Goal: Information Seeking & Learning: Compare options

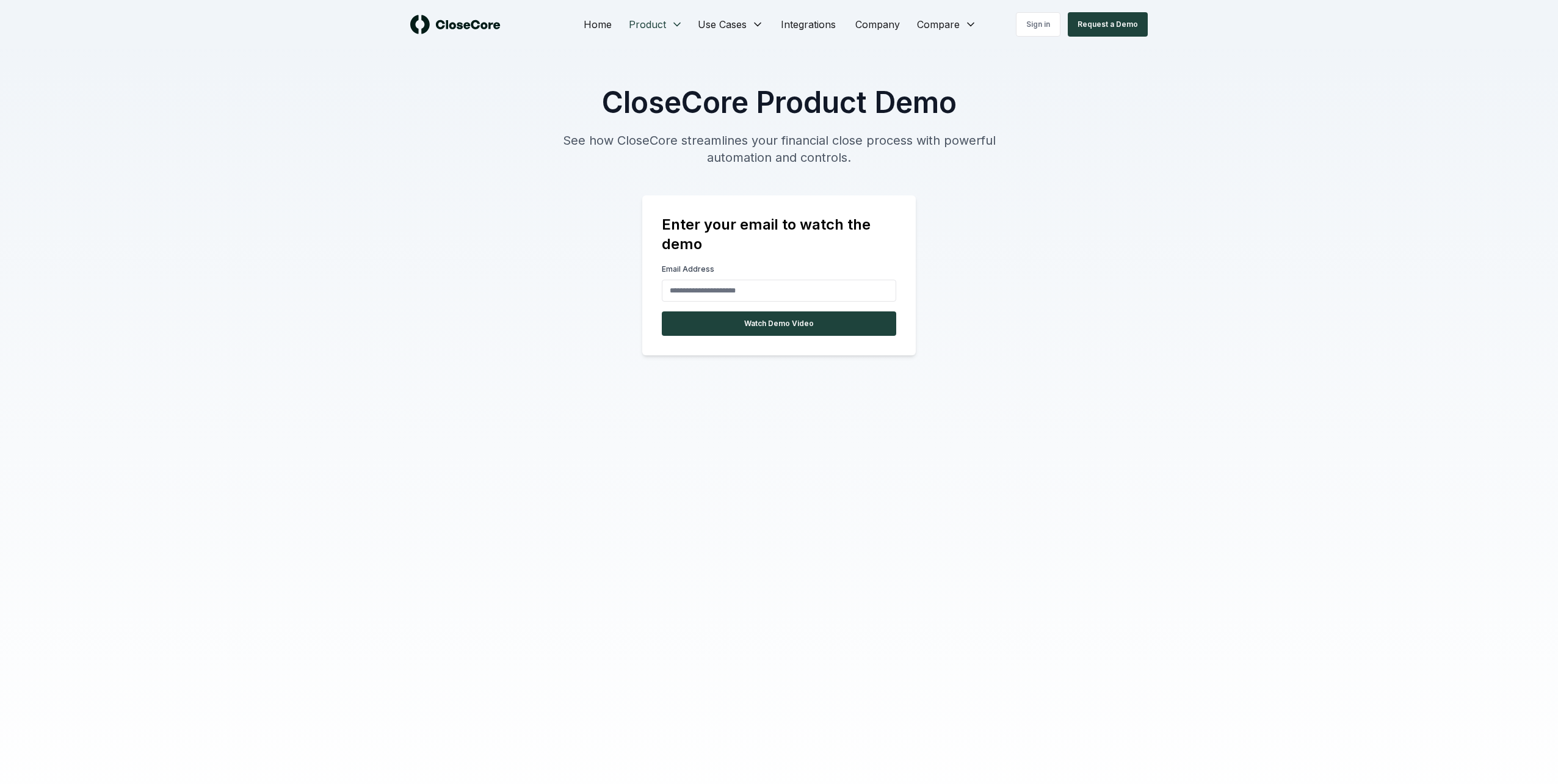
click at [640, 30] on html "Home Product Use Cases Integrations Company Compare Sign in Request a Demo Clos…" at bounding box center [779, 587] width 1558 height 1174
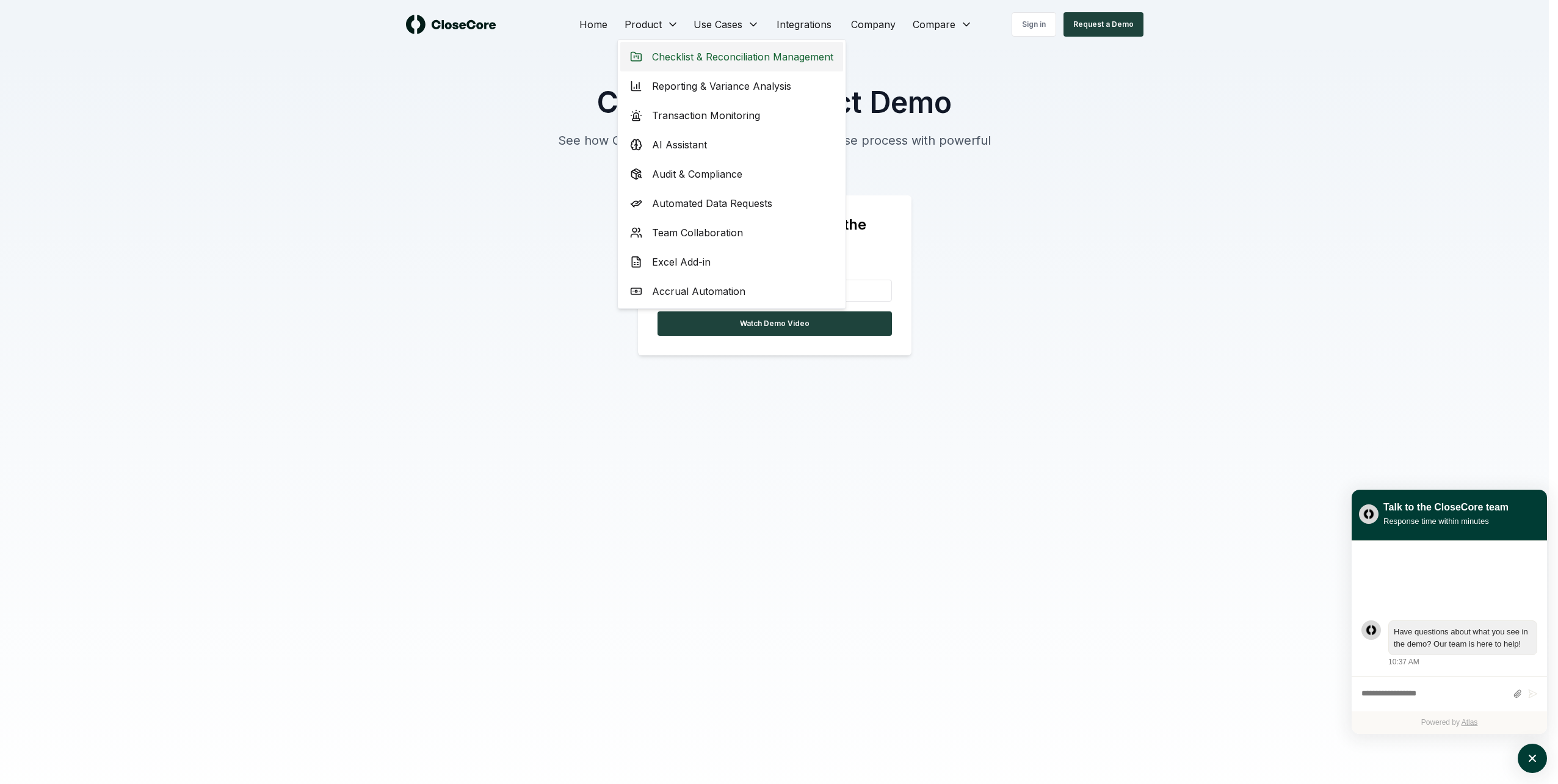
click at [667, 57] on span "Checklist & Reconciliation Management" at bounding box center [742, 57] width 181 height 14
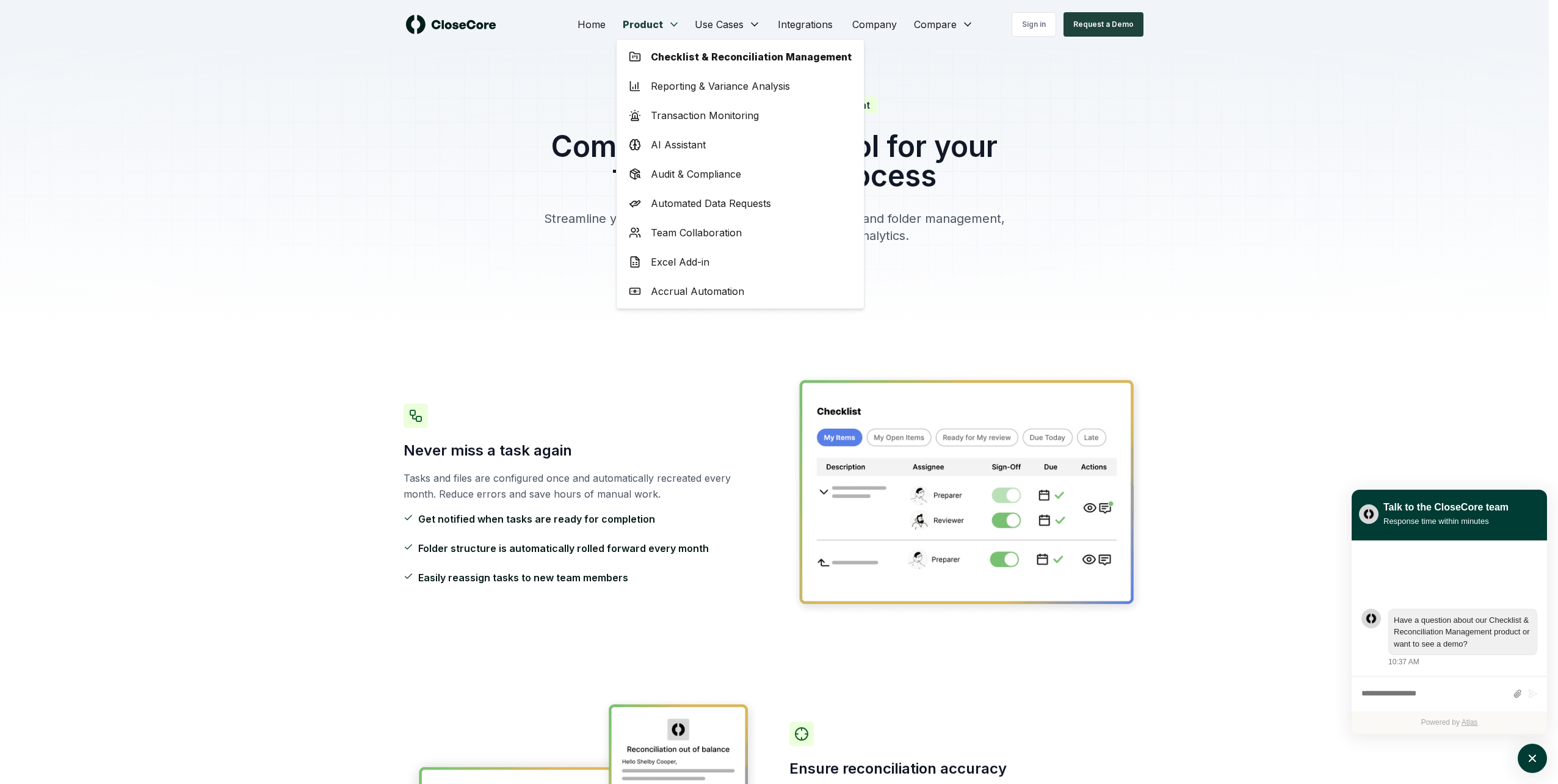
click at [699, 91] on span "Reporting & Variance Analysis" at bounding box center [721, 86] width 139 height 14
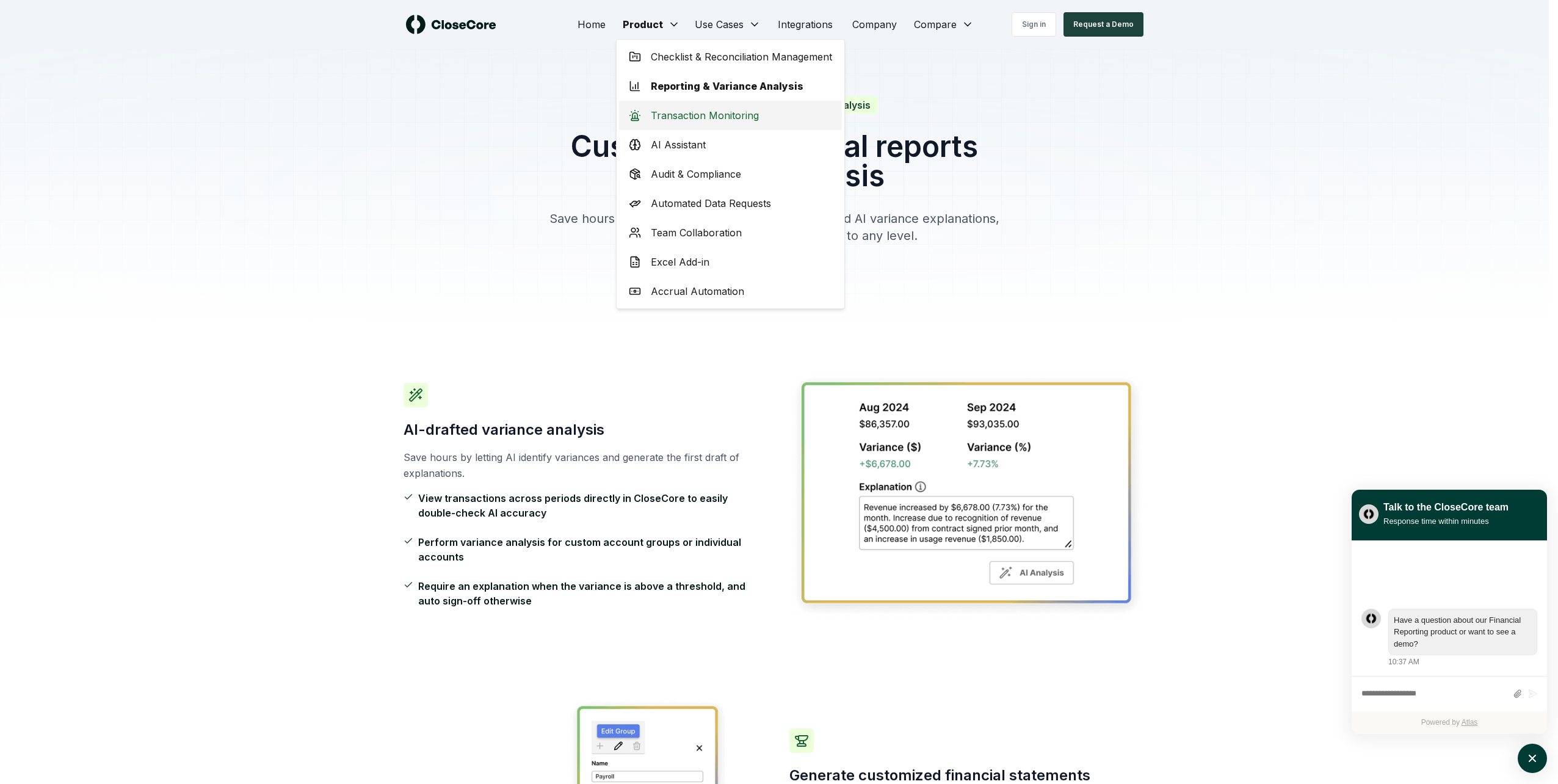
click at [698, 118] on span "Transaction Monitoring" at bounding box center [705, 115] width 108 height 14
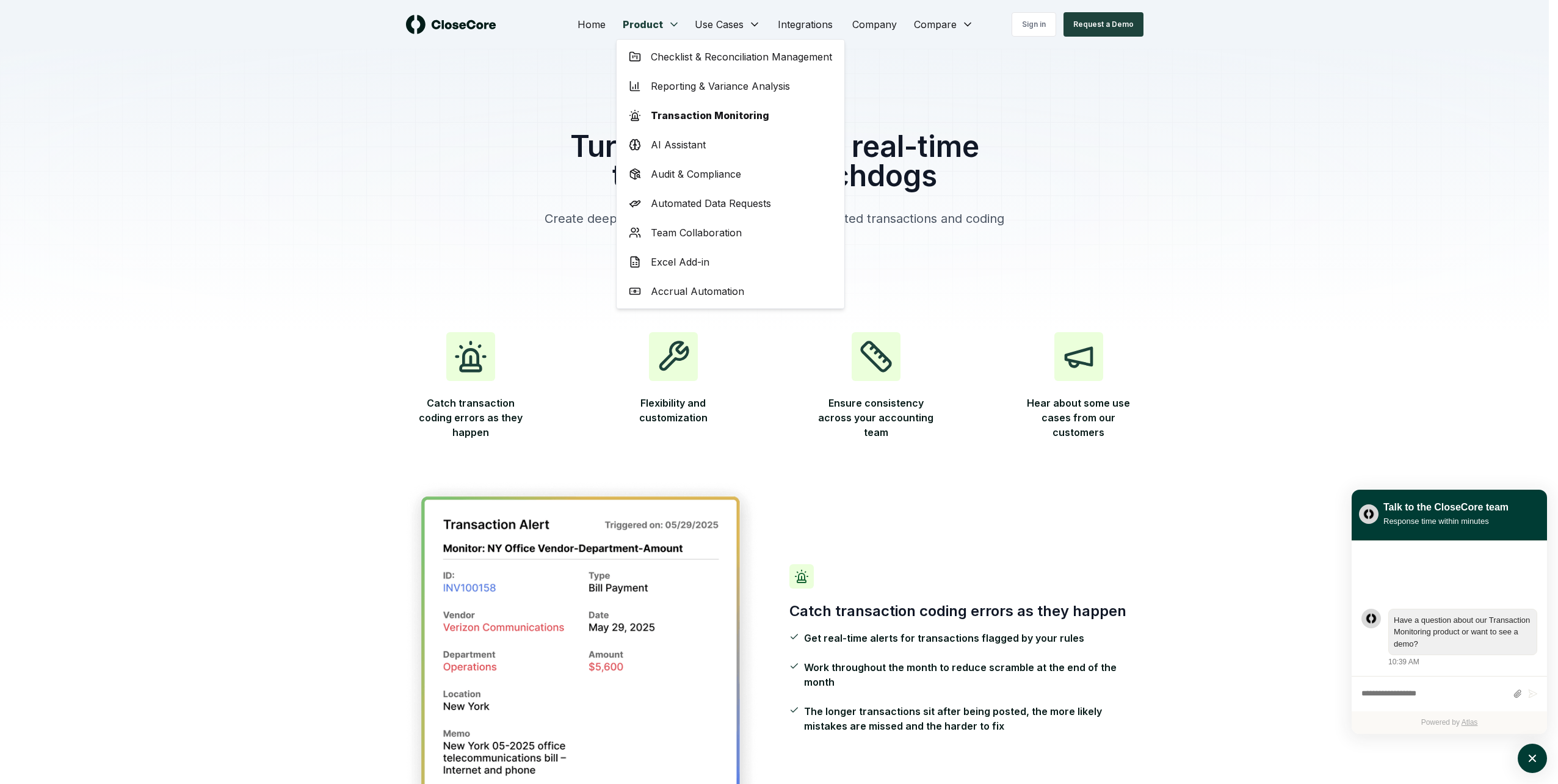
click at [672, 147] on span "AI Assistant" at bounding box center [678, 144] width 55 height 14
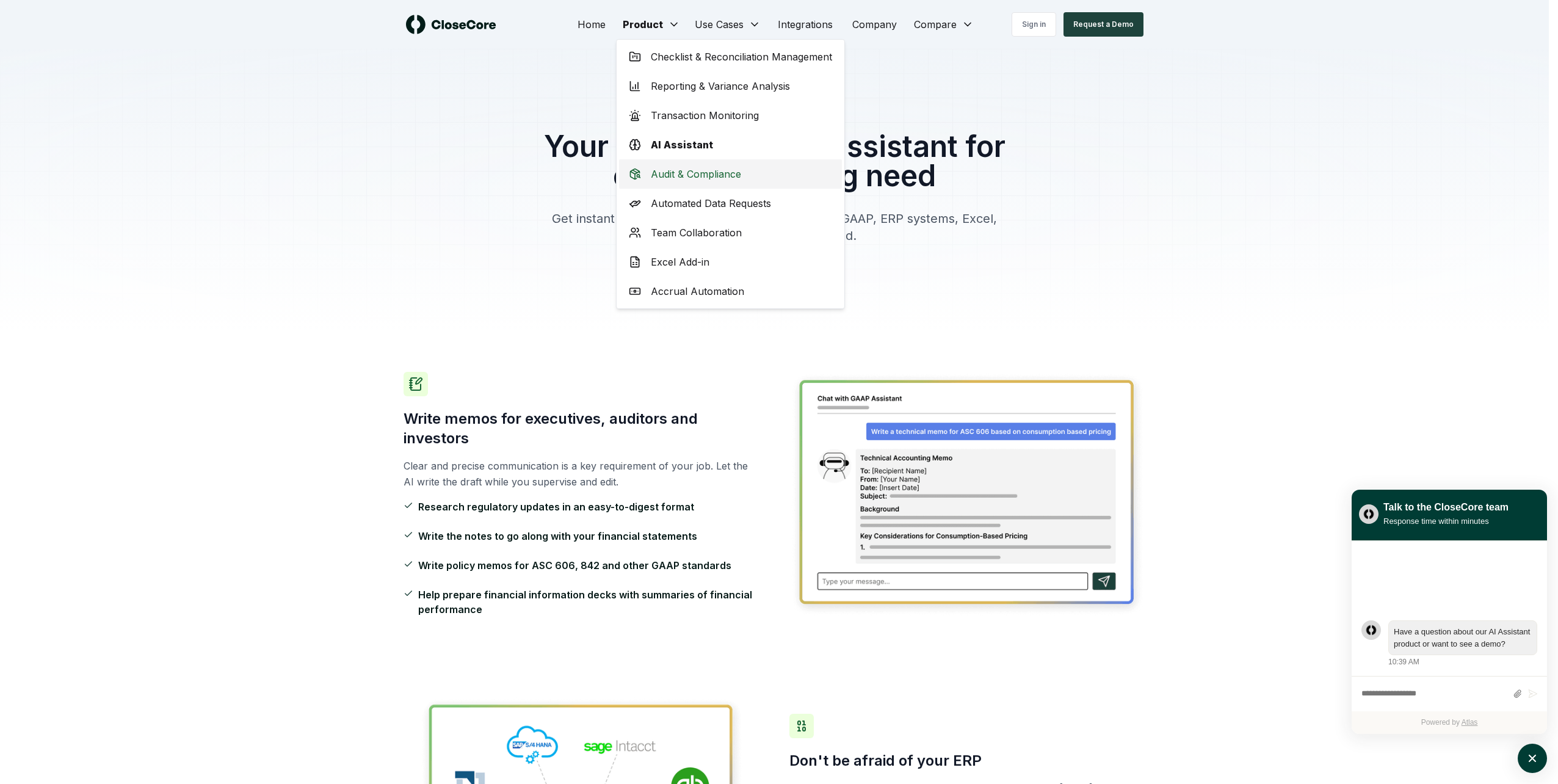
click at [665, 181] on div "Audit & Compliance" at bounding box center [730, 174] width 223 height 29
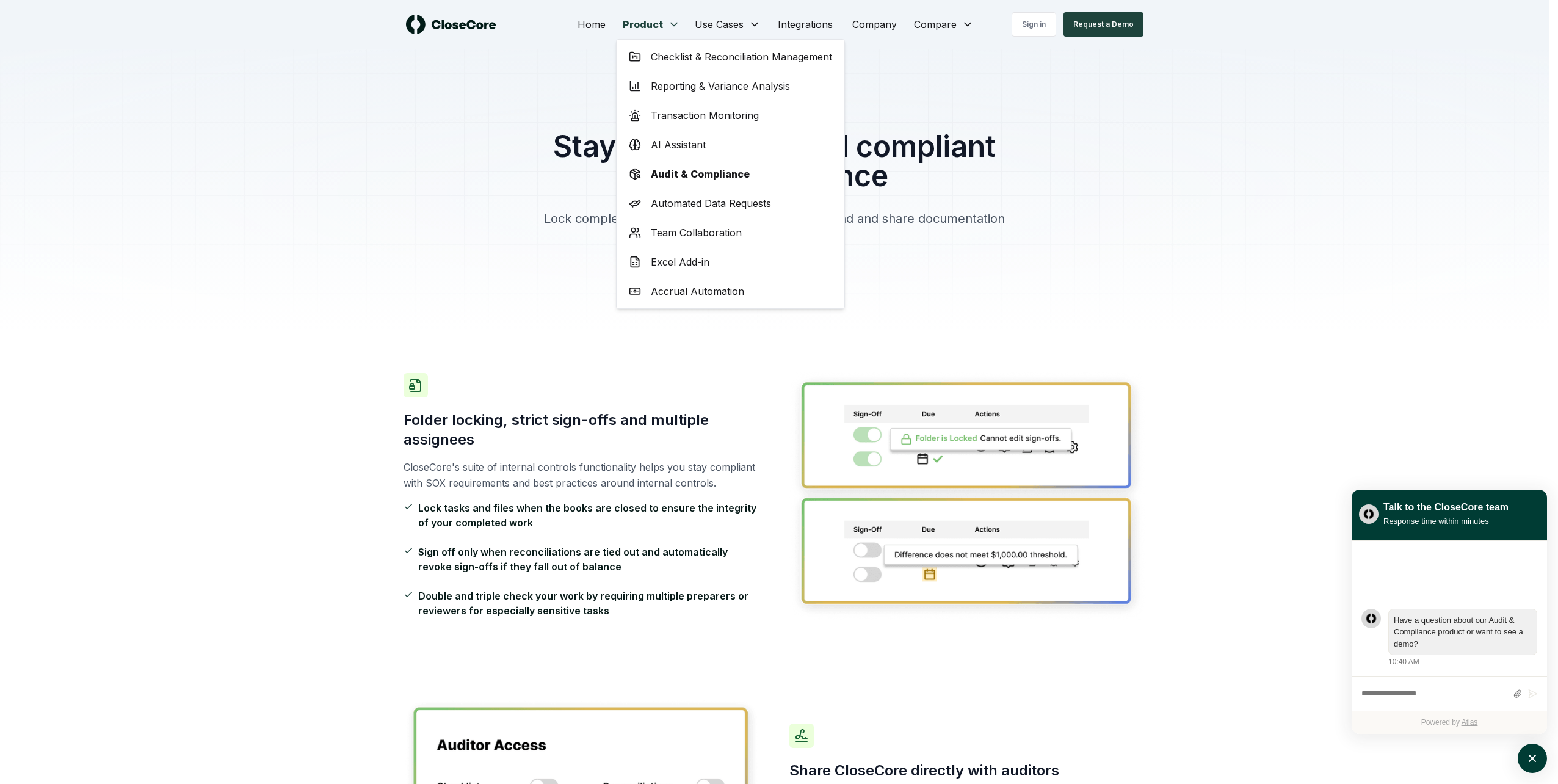
click at [670, 201] on span "Automated Data Requests" at bounding box center [711, 203] width 120 height 14
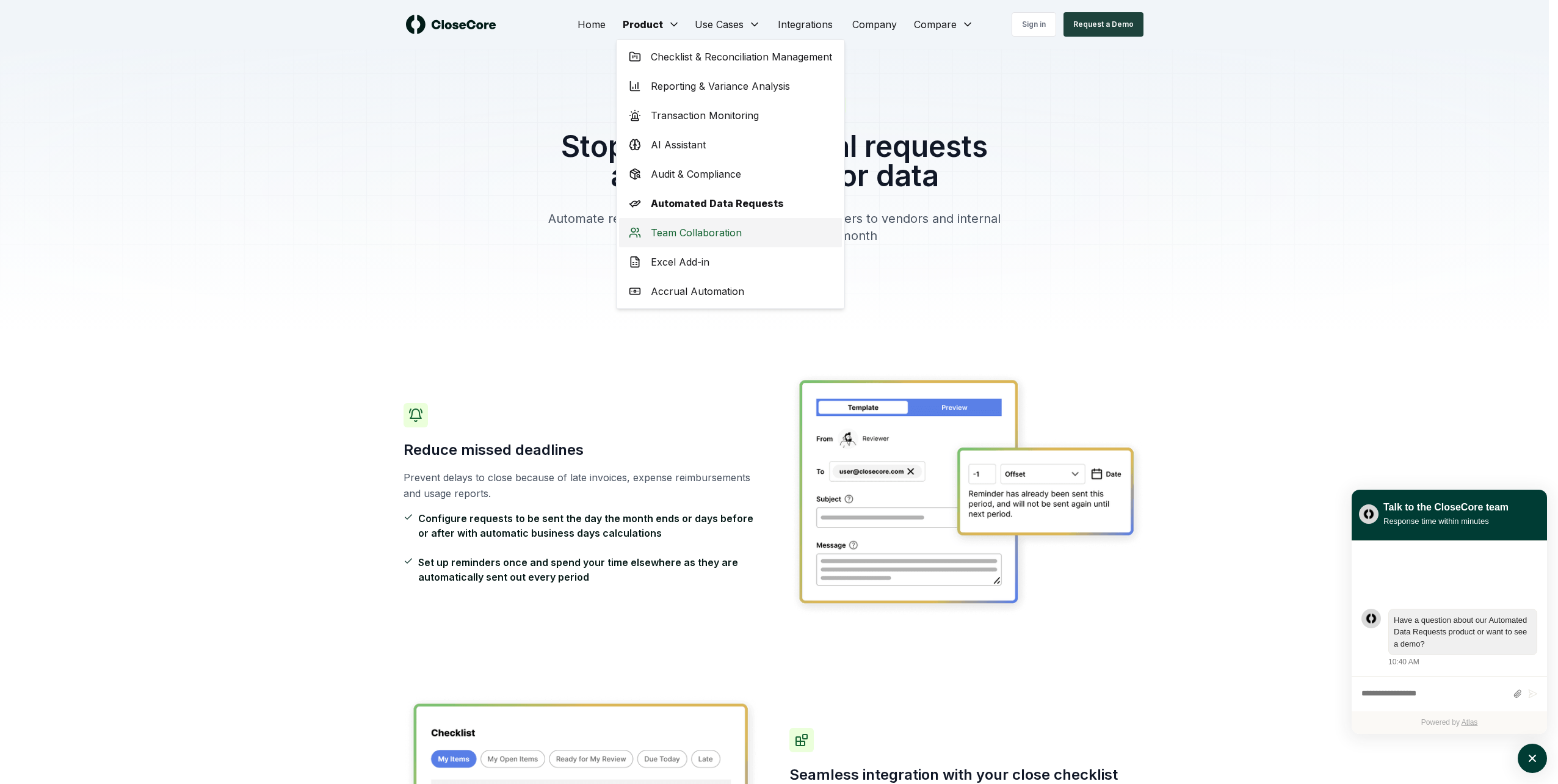
click at [696, 226] on span "Team Collaboration" at bounding box center [696, 232] width 91 height 14
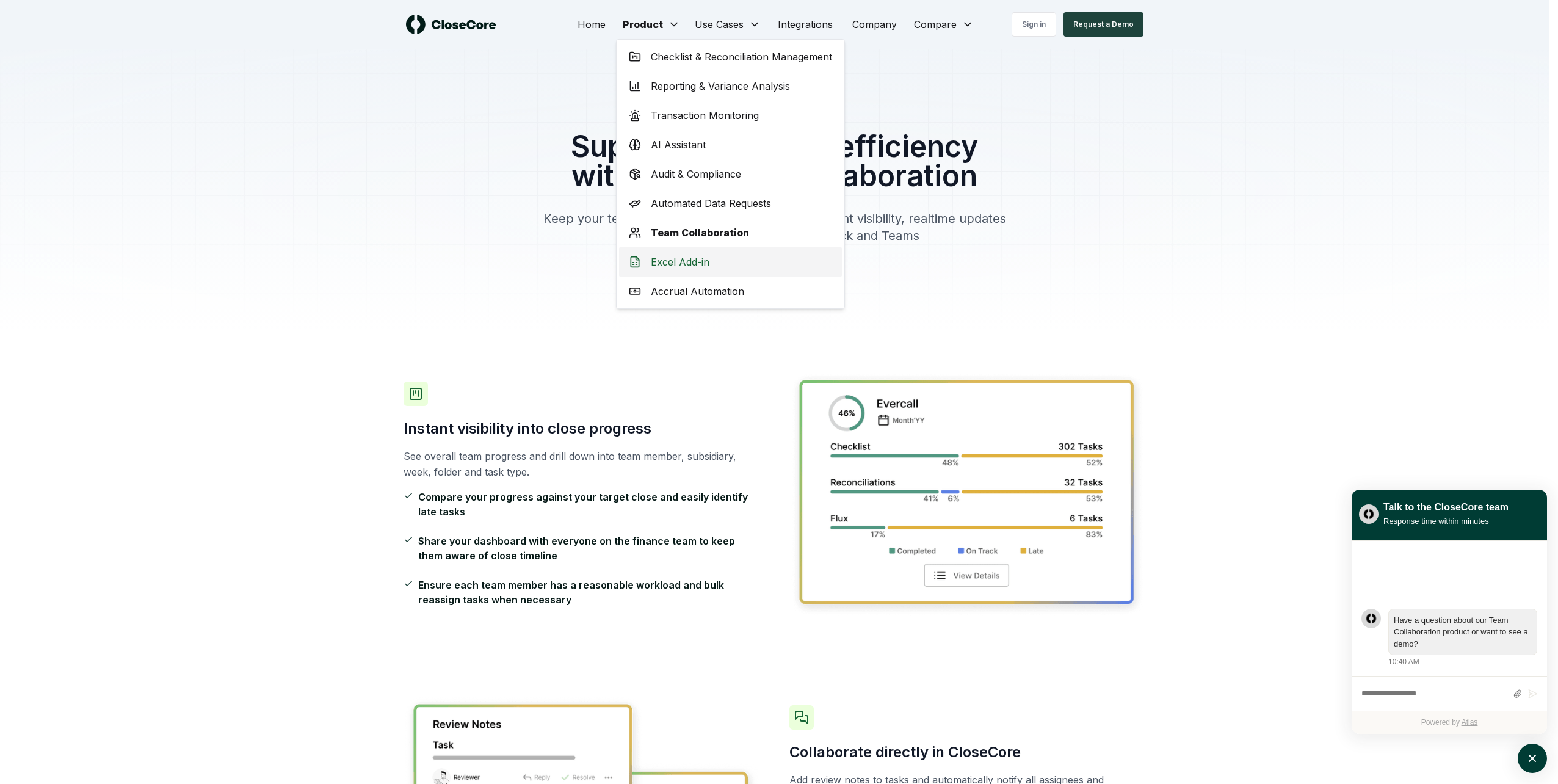
click at [710, 268] on div "Excel Add-in" at bounding box center [730, 262] width 223 height 29
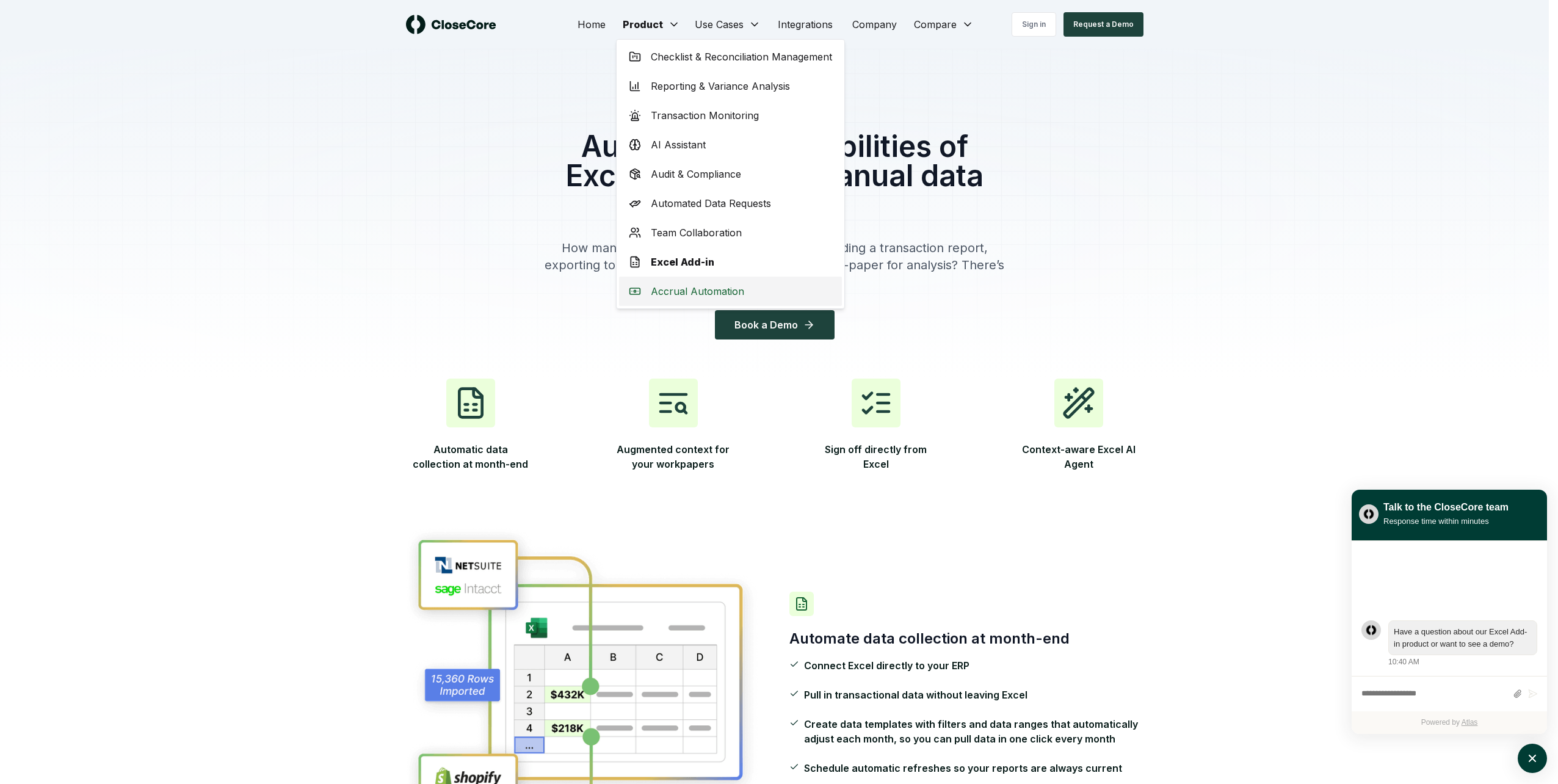
click at [677, 295] on span "Accrual Automation" at bounding box center [698, 291] width 93 height 14
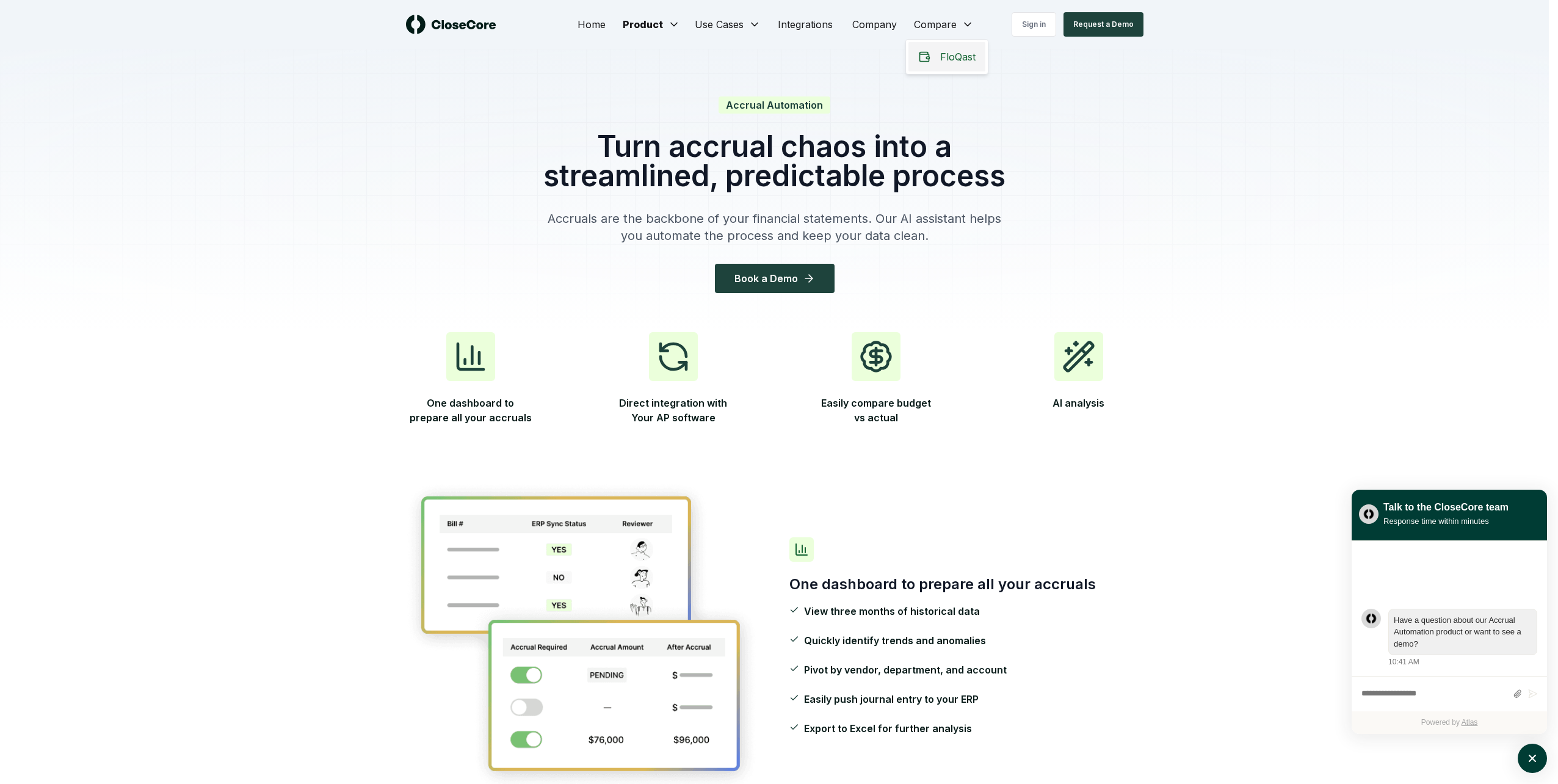
click at [953, 58] on span "FloQast" at bounding box center [957, 57] width 35 height 14
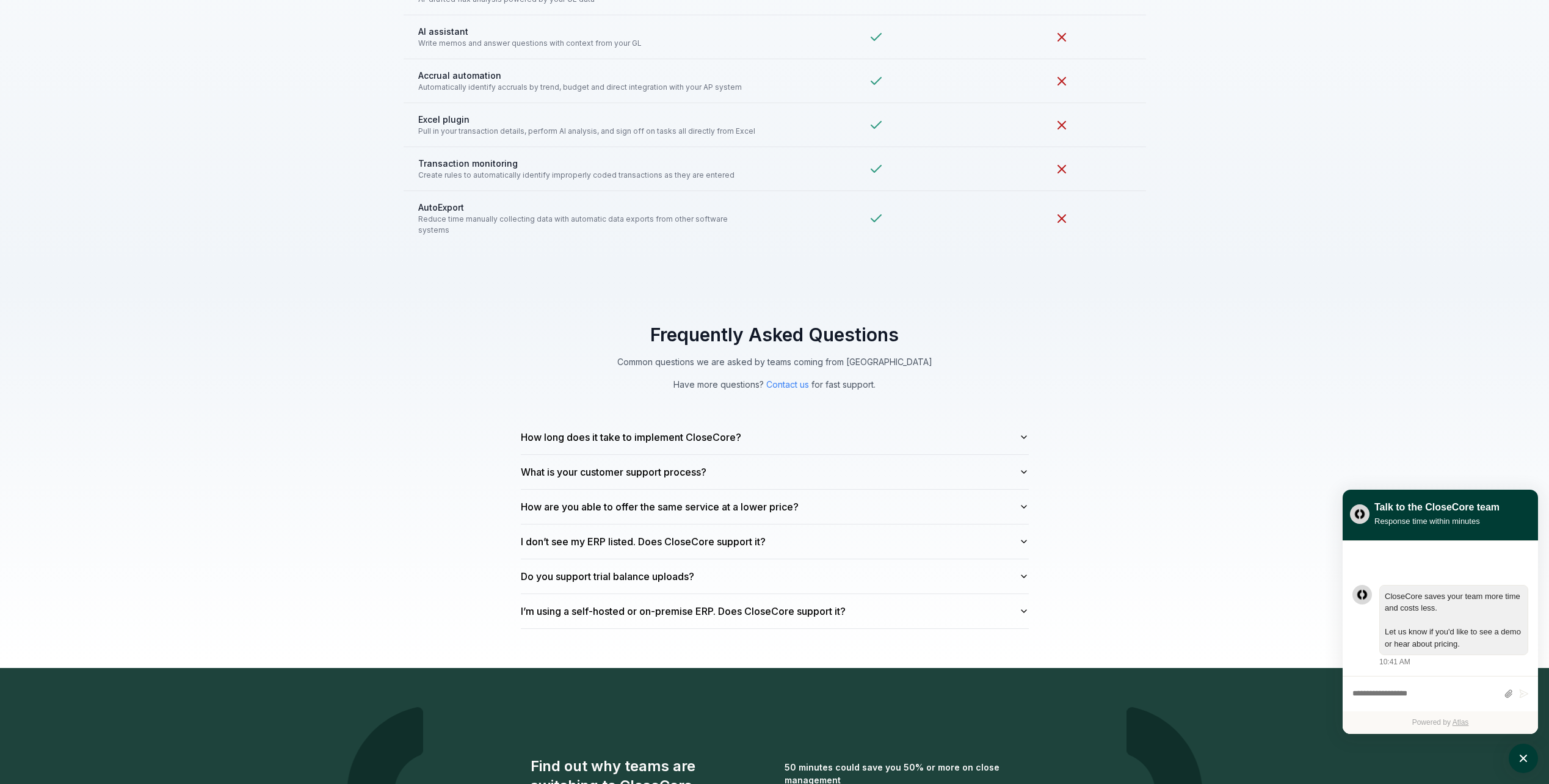
scroll to position [3113, 0]
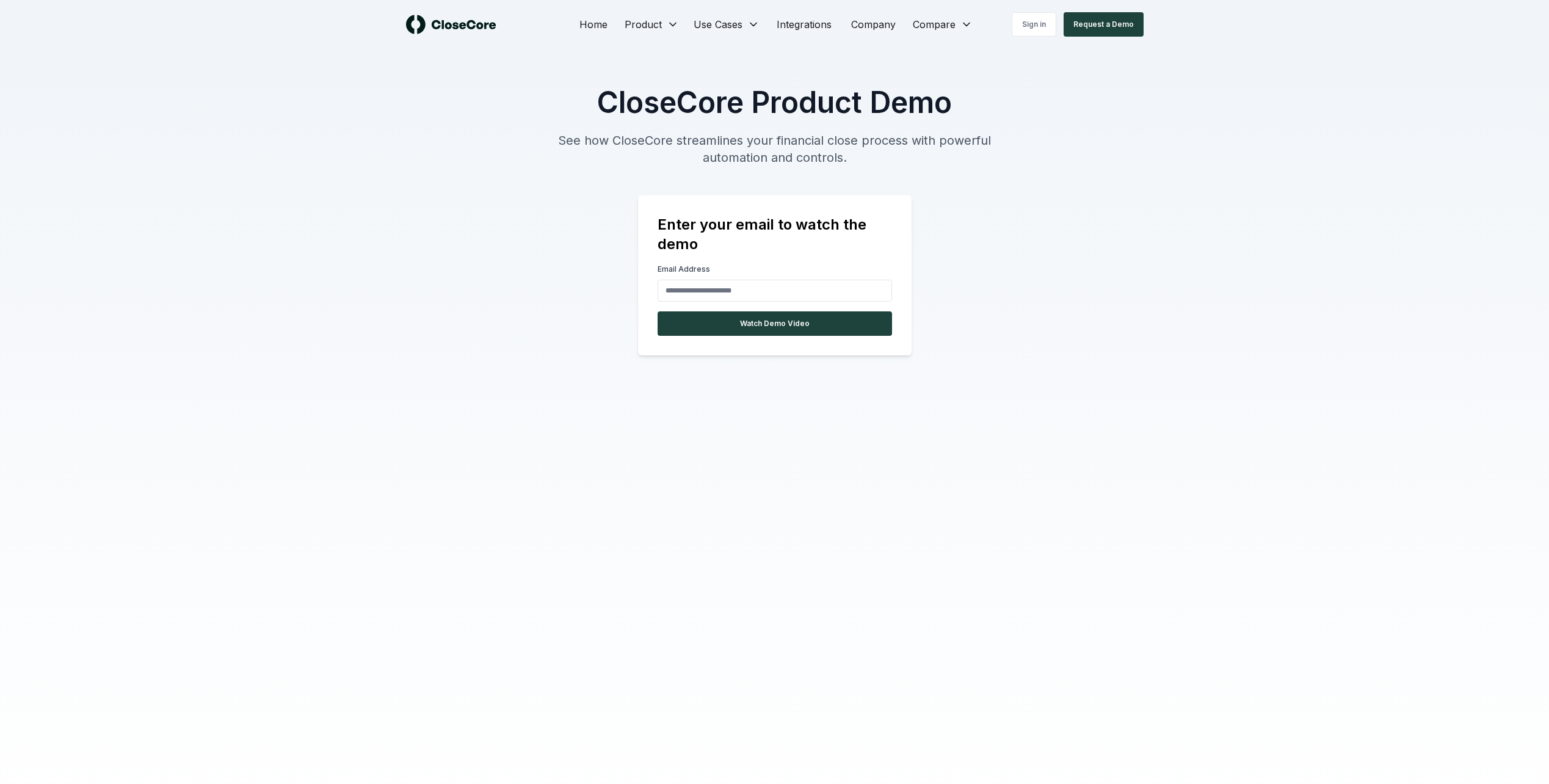
click at [1169, 315] on div "CloseCore Product Demo See how CloseCore streamlines your financial close proce…" at bounding box center [774, 441] width 1549 height 784
